Goal: Find specific page/section: Find specific page/section

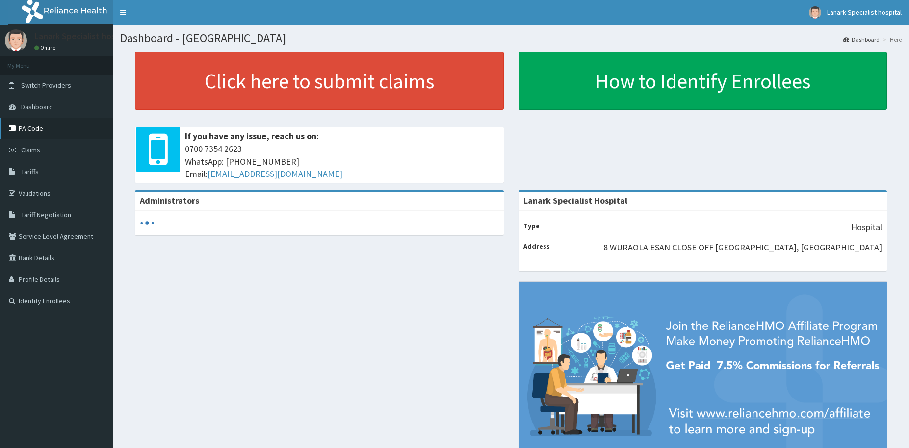
click at [27, 128] on link "PA Code" at bounding box center [56, 129] width 113 height 22
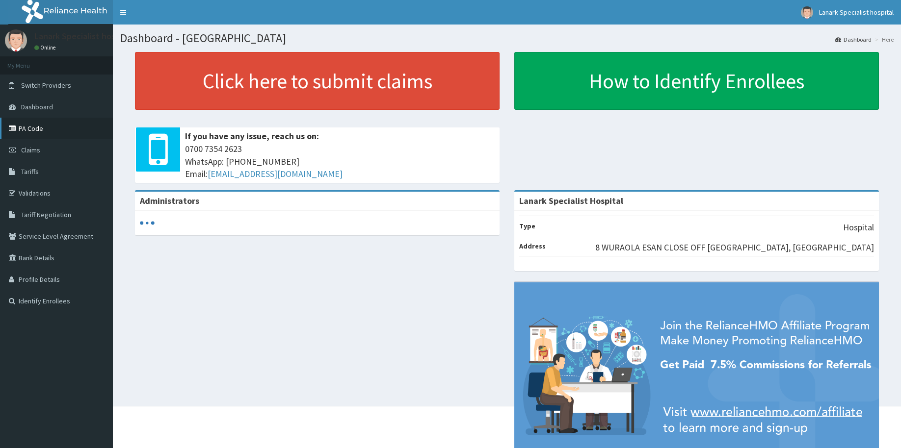
click at [30, 130] on link "PA Code" at bounding box center [56, 129] width 113 height 22
click at [30, 128] on link "PA Code" at bounding box center [56, 129] width 113 height 22
